Goal: Find specific page/section: Find specific page/section

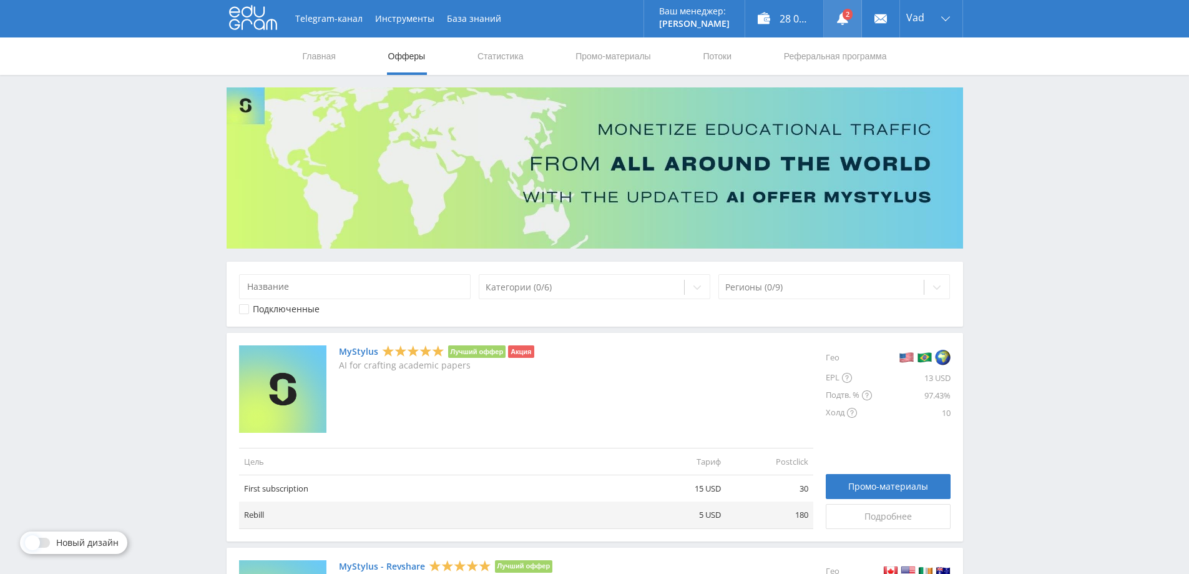
click at [845, 17] on link at bounding box center [842, 18] width 37 height 37
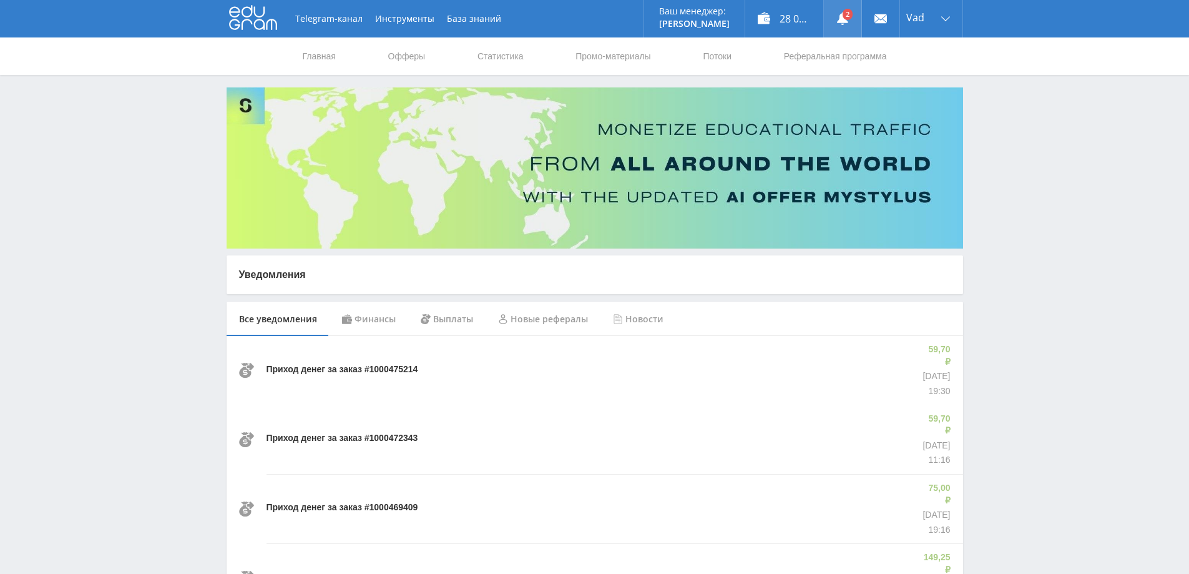
click at [840, 19] on use at bounding box center [842, 18] width 11 height 12
